Goal: Communication & Community: Answer question/provide support

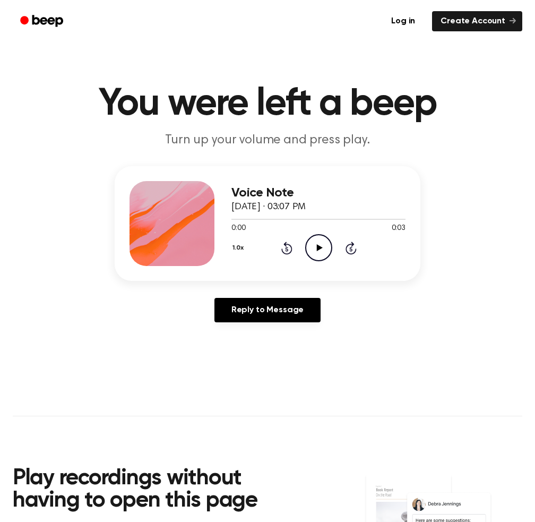
click at [326, 256] on icon "Play Audio" at bounding box center [318, 247] width 27 height 27
click at [323, 257] on icon "Play Audio" at bounding box center [318, 247] width 27 height 27
click at [320, 244] on icon "Pause Audio" at bounding box center [318, 247] width 27 height 27
click at [320, 244] on icon "Play Audio" at bounding box center [318, 247] width 27 height 27
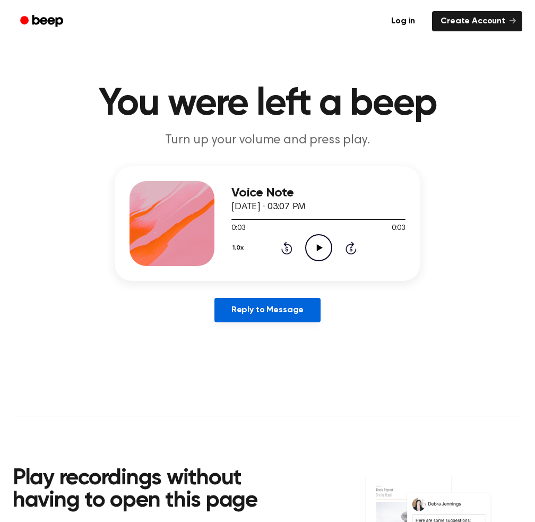
click at [281, 304] on link "Reply to Message" at bounding box center [268, 310] width 106 height 24
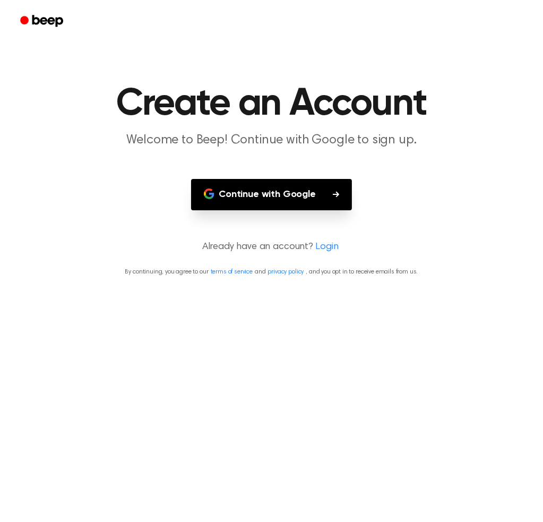
click at [291, 200] on button "Continue with Google" at bounding box center [271, 194] width 161 height 31
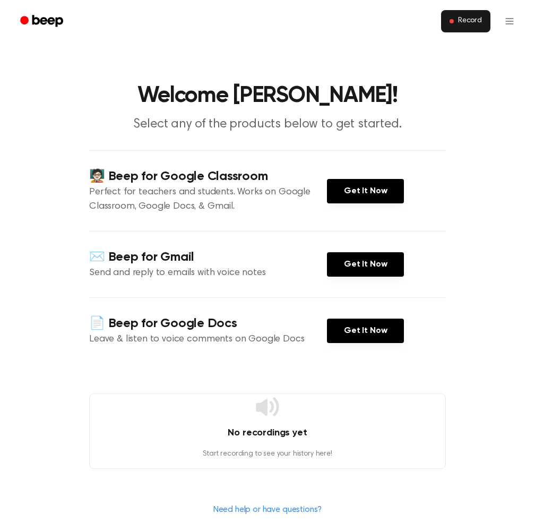
click at [455, 20] on button "Record" at bounding box center [465, 21] width 49 height 22
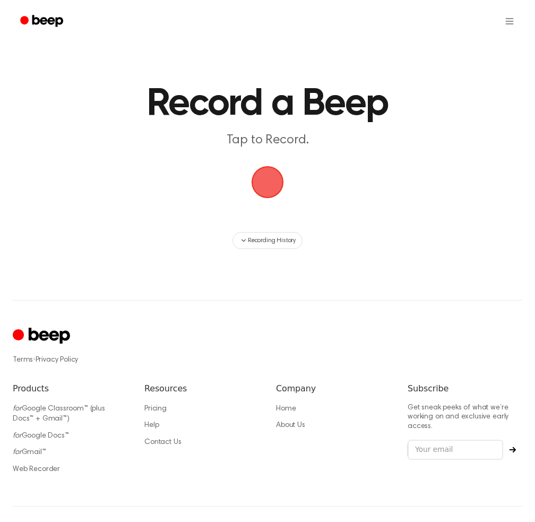
click at [272, 170] on span "button" at bounding box center [268, 182] width 30 height 30
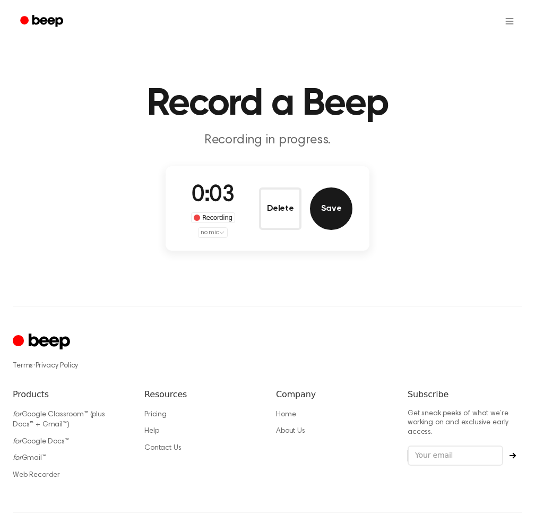
click at [346, 206] on button "Save" at bounding box center [331, 208] width 42 height 42
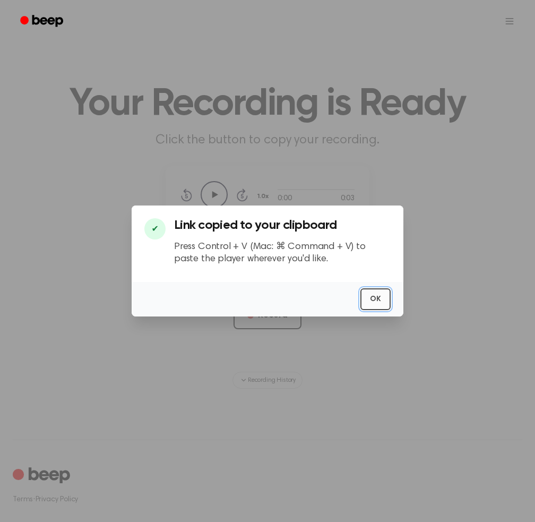
click at [380, 299] on button "OK" at bounding box center [376, 299] width 30 height 22
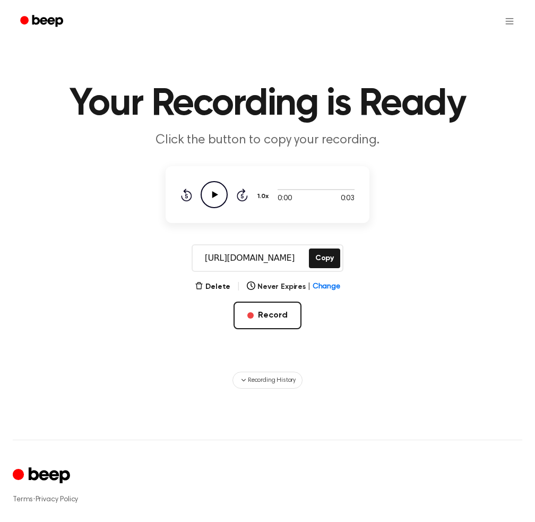
click at [217, 198] on icon "Play Audio" at bounding box center [214, 194] width 27 height 27
click at [215, 186] on icon "Play Audio" at bounding box center [214, 194] width 27 height 27
